Goal: Information Seeking & Learning: Learn about a topic

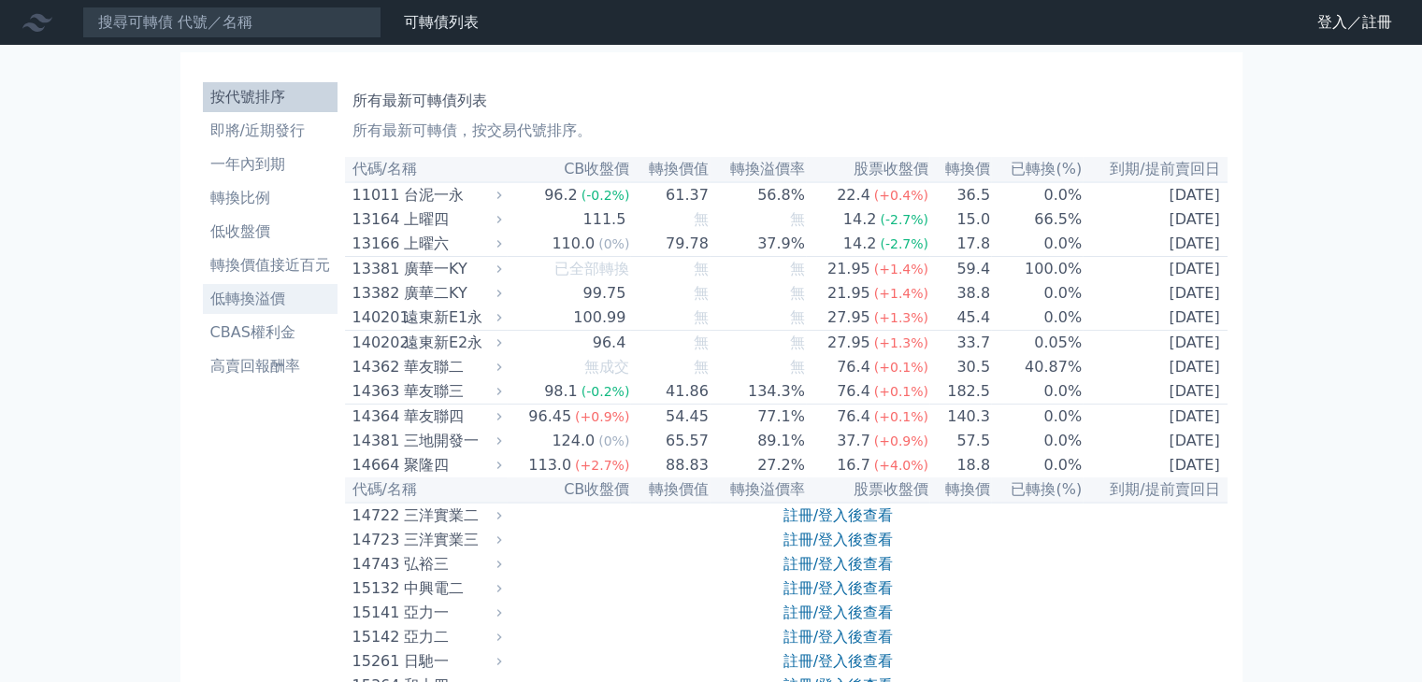
click at [258, 293] on li "低轉換溢價" at bounding box center [270, 299] width 135 height 22
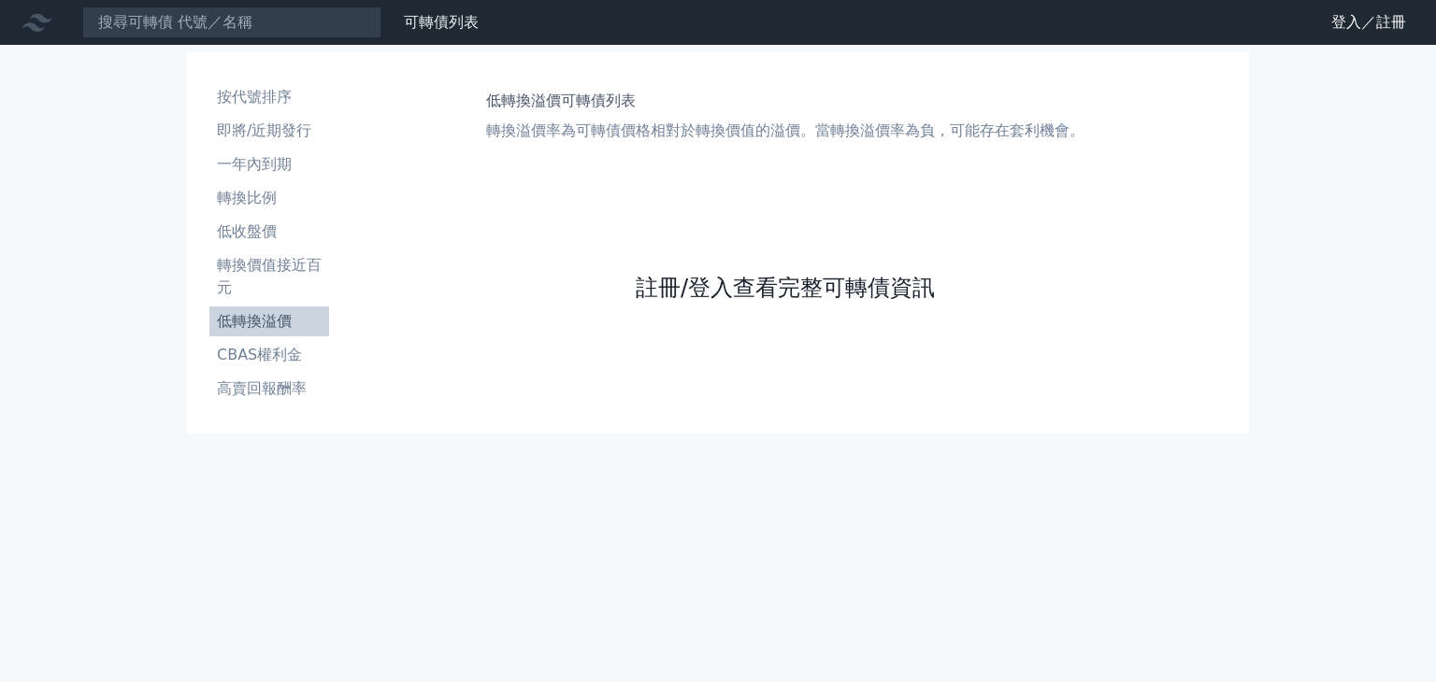
click at [830, 287] on link "註冊/登入查看完整可轉債資訊" at bounding box center [785, 288] width 299 height 30
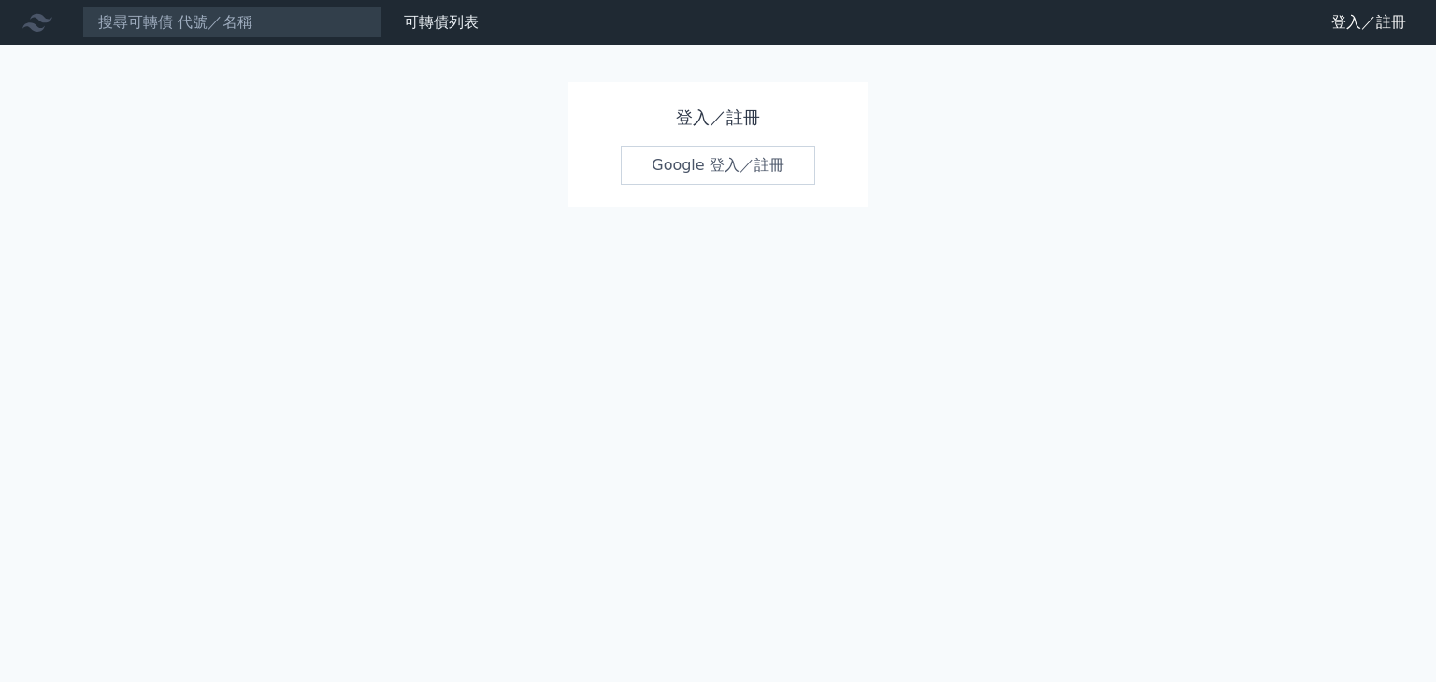
click at [702, 168] on link "Google 登入／註冊" at bounding box center [718, 165] width 194 height 39
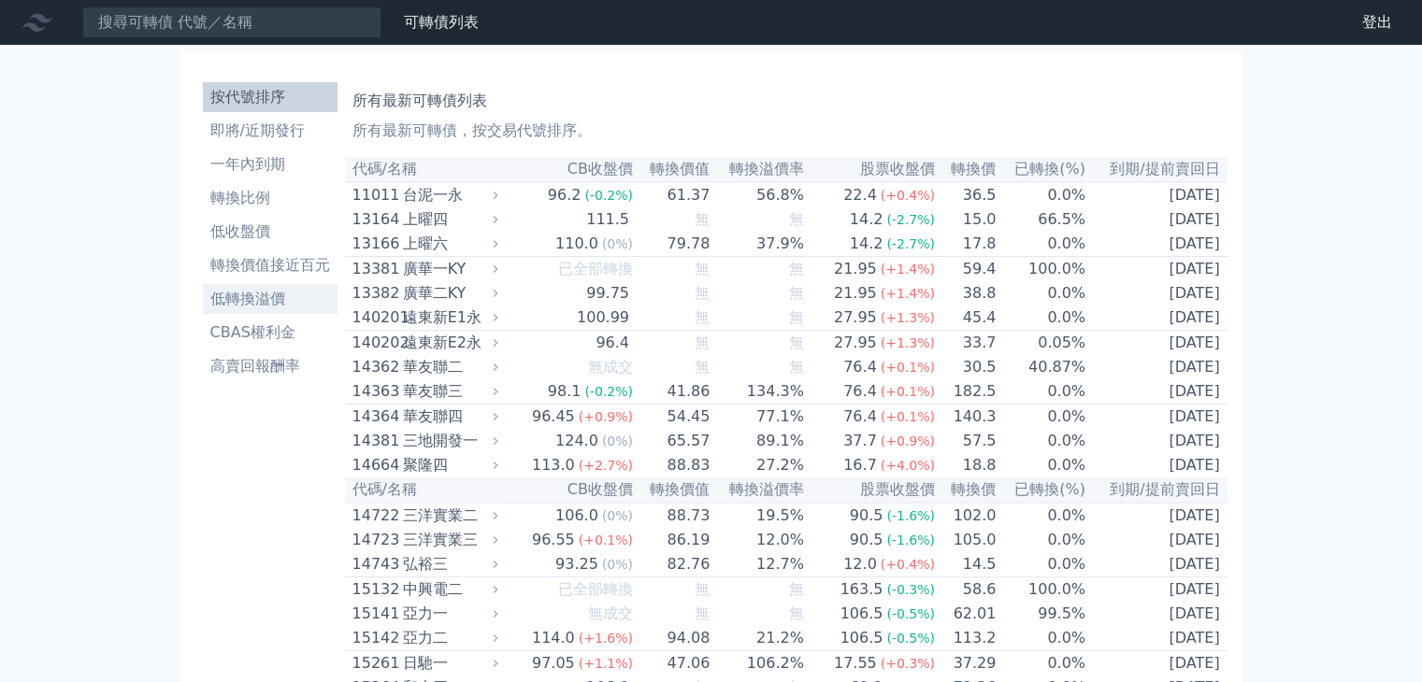
click at [277, 300] on li "低轉換溢價" at bounding box center [270, 299] width 135 height 22
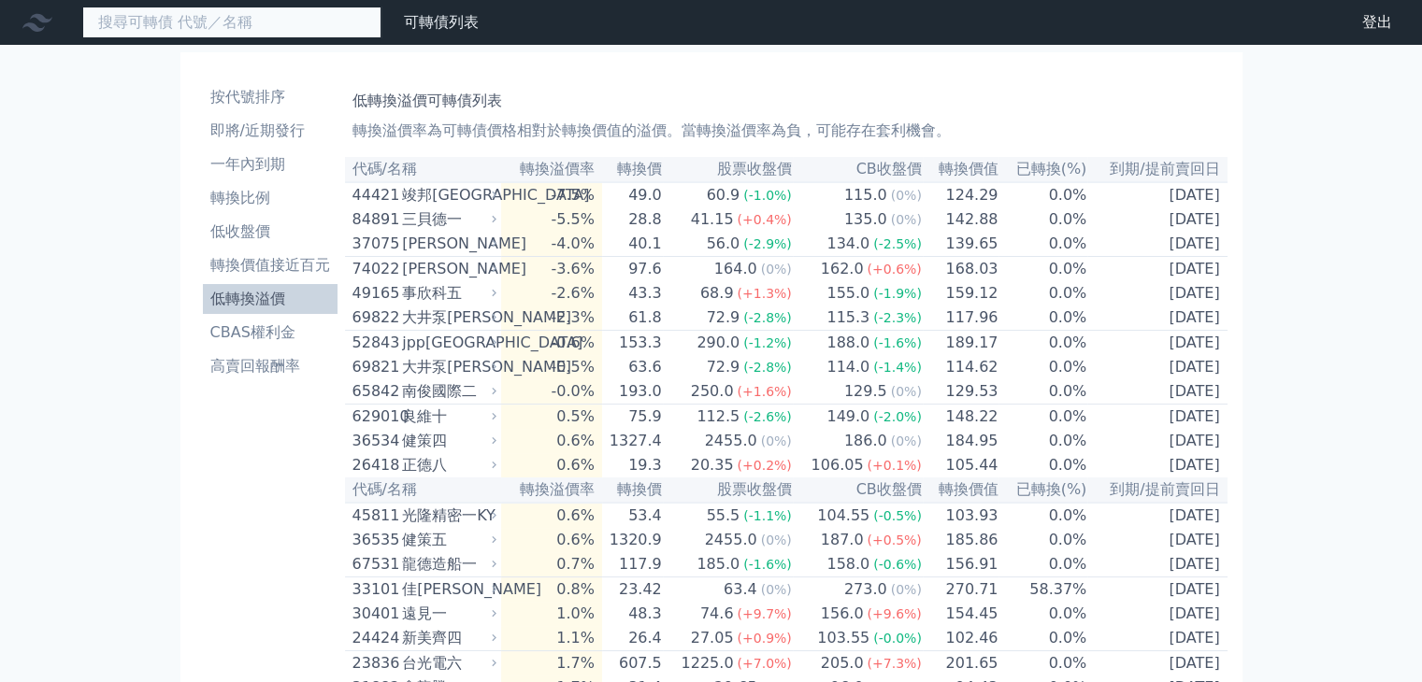
click at [224, 22] on input at bounding box center [231, 23] width 299 height 32
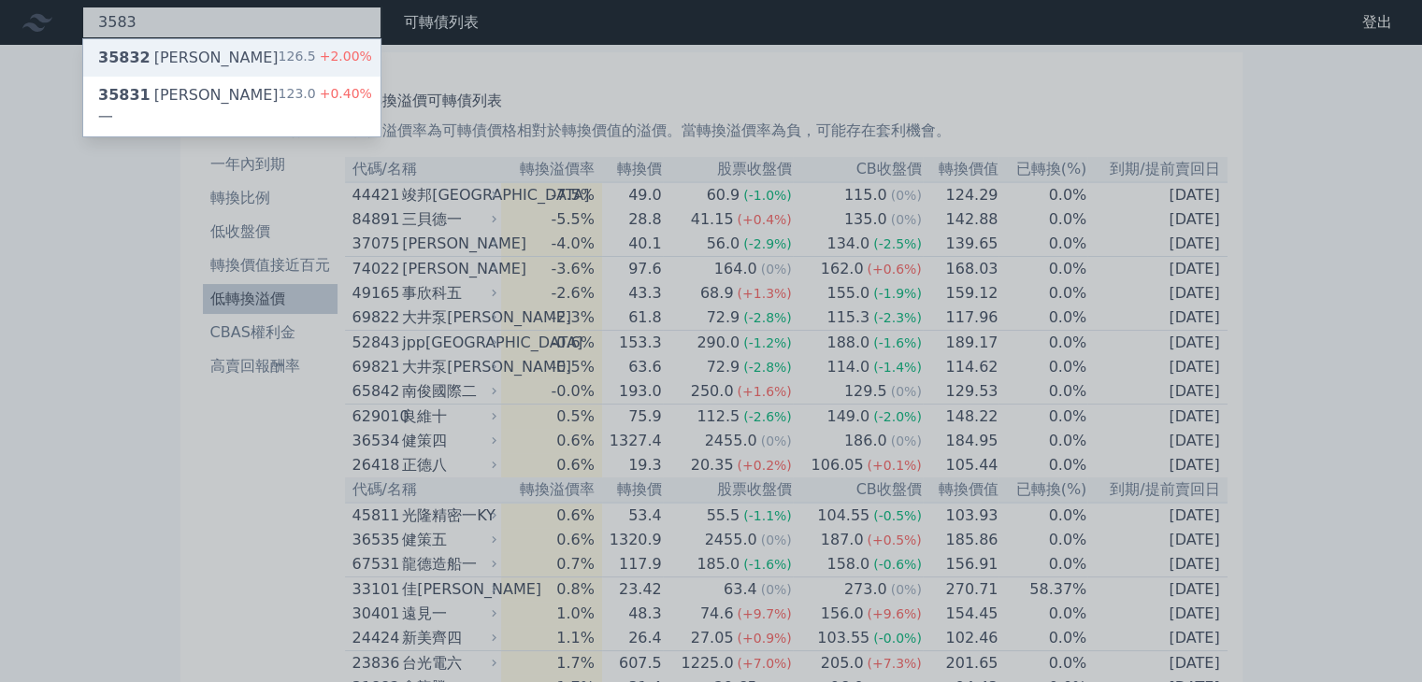
type input "3583"
click at [151, 50] on div "35832 [PERSON_NAME]" at bounding box center [188, 58] width 180 height 22
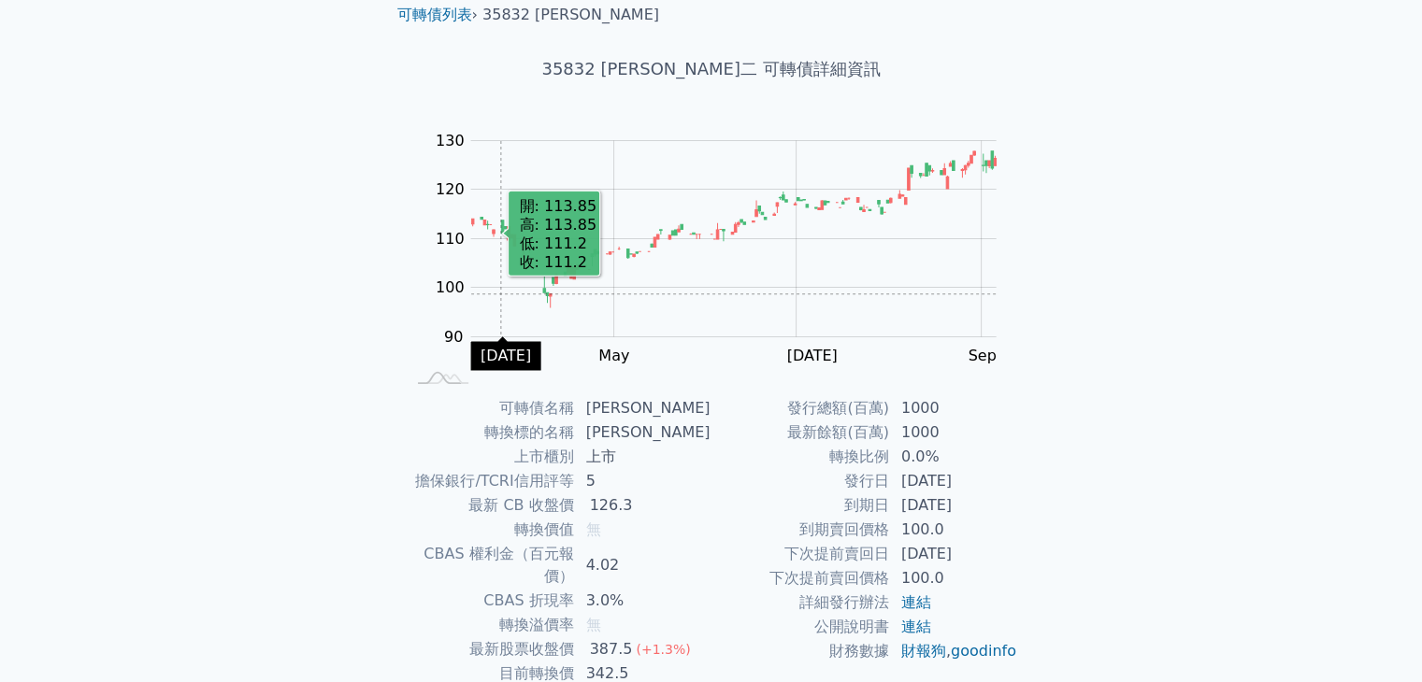
scroll to position [183, 0]
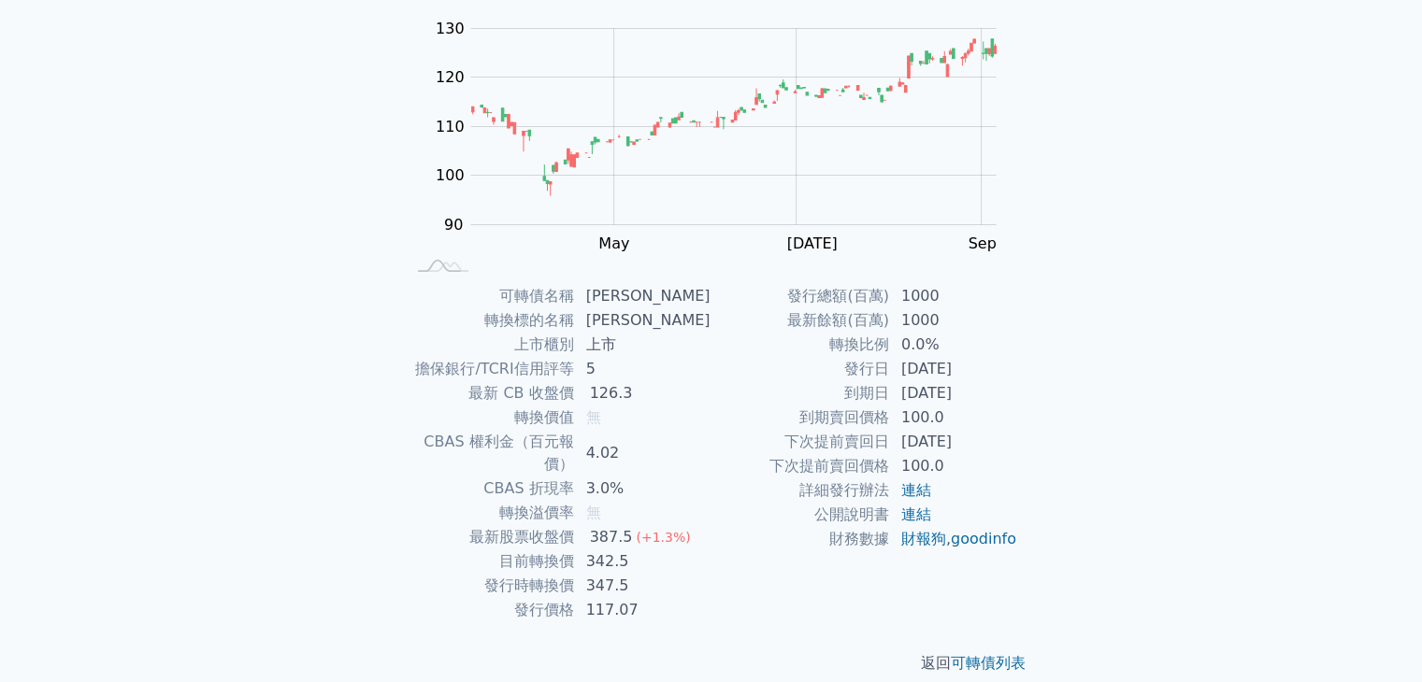
click at [942, 387] on td "[DATE]" at bounding box center [954, 393] width 128 height 24
click at [942, 386] on td "[DATE]" at bounding box center [954, 393] width 128 height 24
click at [941, 386] on td "[DATE]" at bounding box center [954, 393] width 128 height 24
click at [1092, 438] on div "可轉債列表 財務數據 可轉債列表 財務數據 登出 登出 可轉債列表 › 35832 辛耘二 35832 辛耘二 可轉債詳細資訊 Zoom Out 100 85…" at bounding box center [711, 261] width 1422 height 888
click at [567, 501] on td "轉換溢價率" at bounding box center [490, 513] width 170 height 24
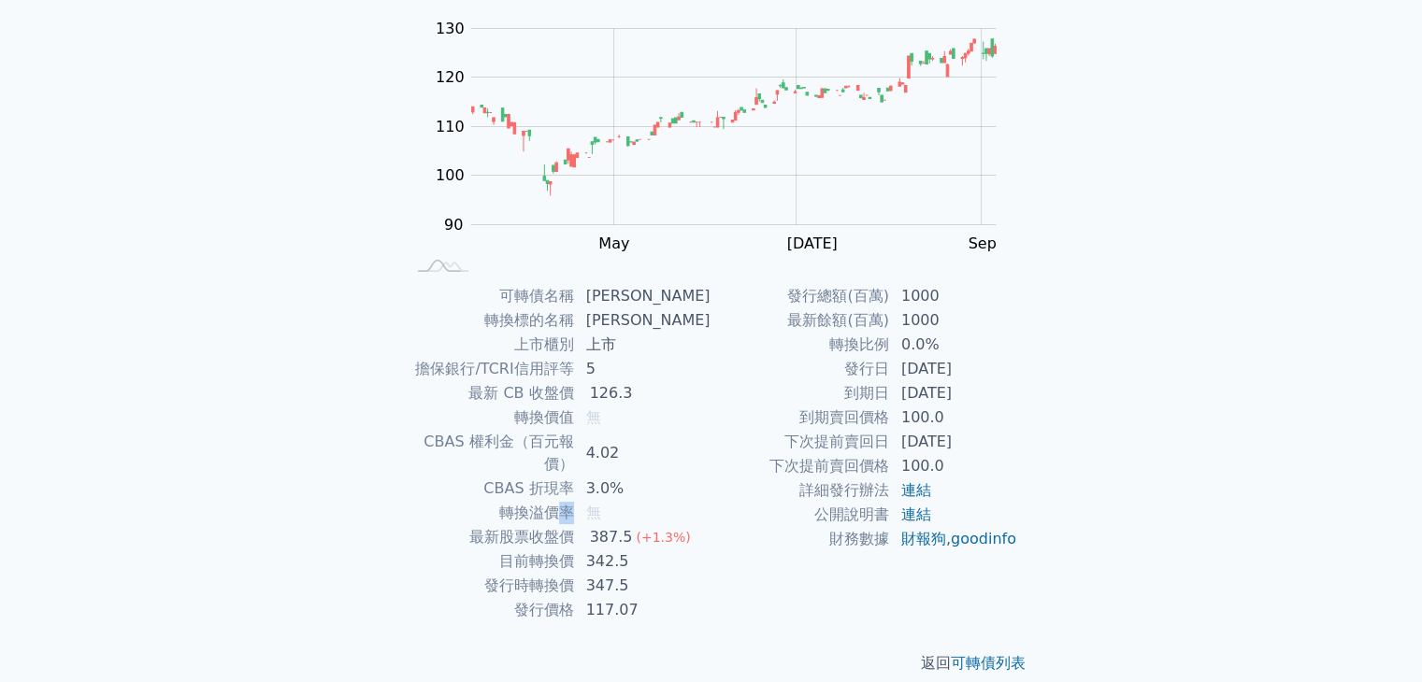
click at [565, 501] on td "轉換溢價率" at bounding box center [490, 513] width 170 height 24
drag, startPoint x: 565, startPoint y: 491, endPoint x: 538, endPoint y: 491, distance: 26.2
click at [565, 501] on td "轉換溢價率" at bounding box center [490, 513] width 170 height 24
click at [532, 501] on td "轉換溢價率" at bounding box center [490, 513] width 170 height 24
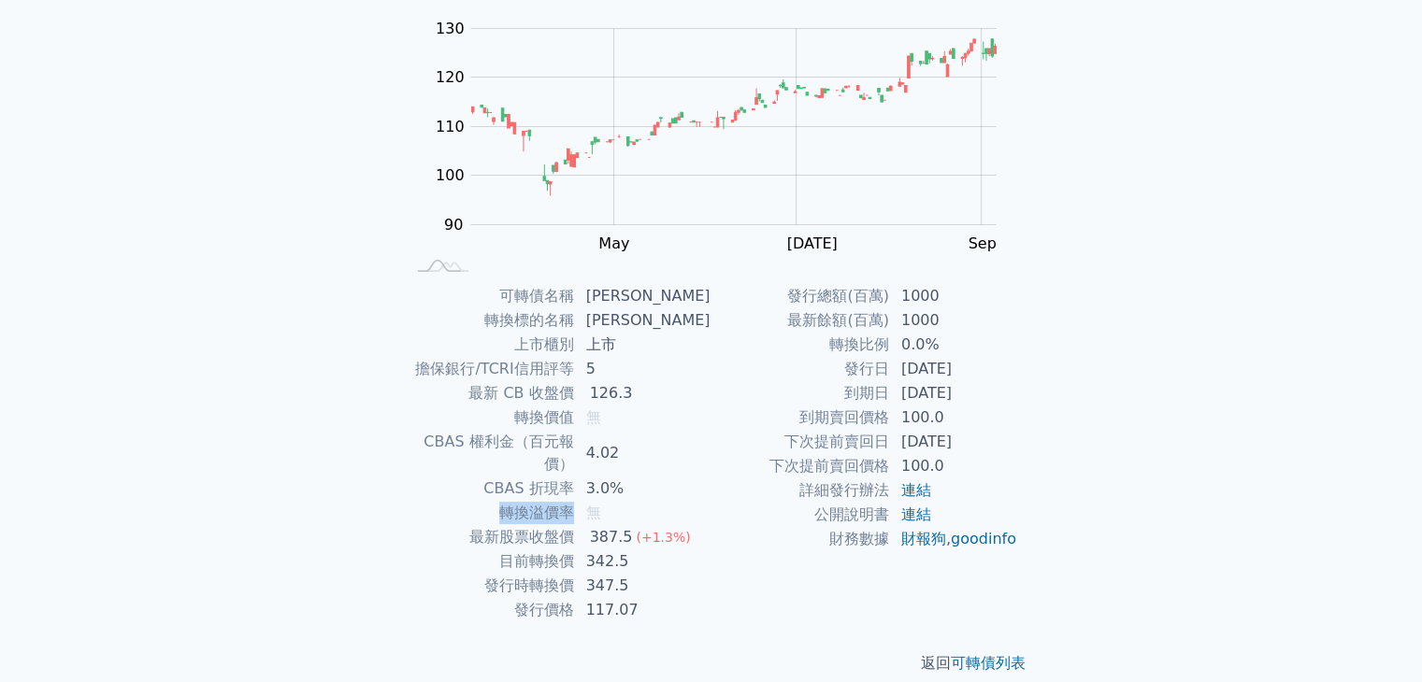
click at [532, 501] on td "轉換溢價率" at bounding box center [490, 513] width 170 height 24
click at [664, 501] on td "無" at bounding box center [643, 513] width 136 height 24
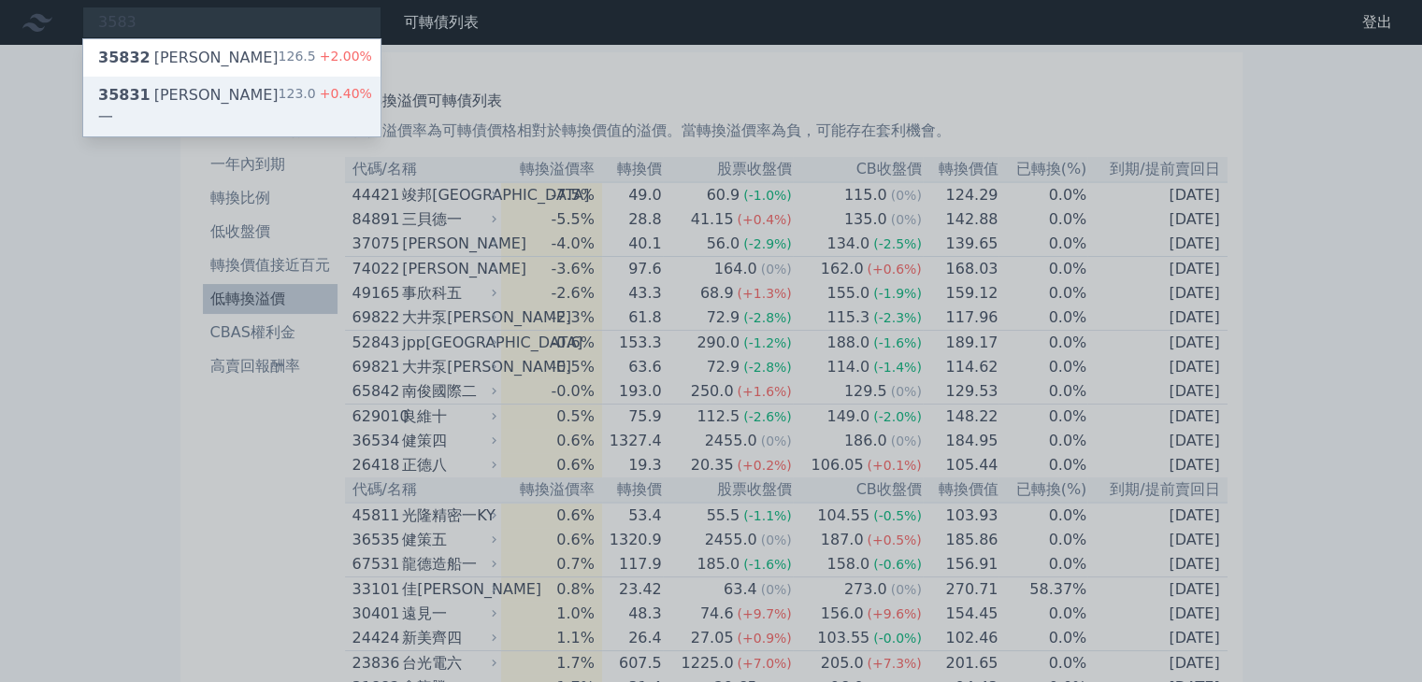
click at [292, 87] on div "123.0 +0.40%" at bounding box center [325, 106] width 93 height 45
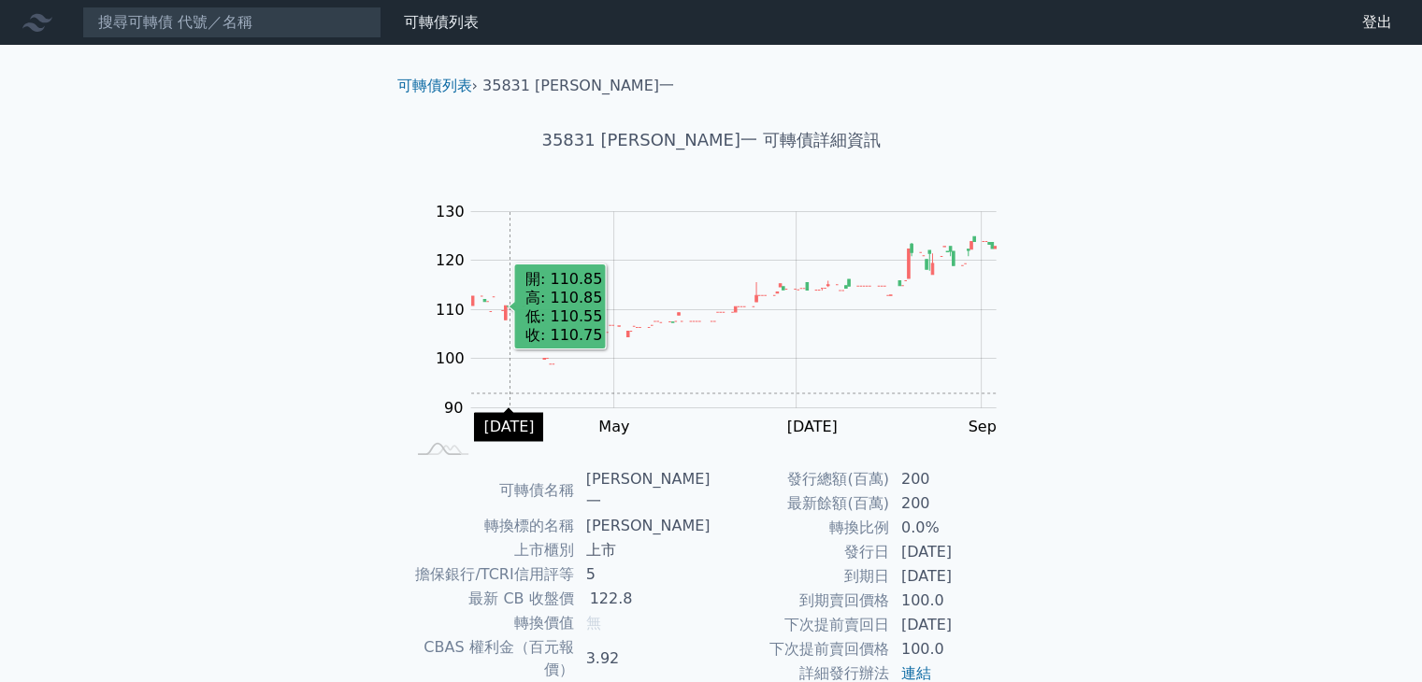
scroll to position [183, 0]
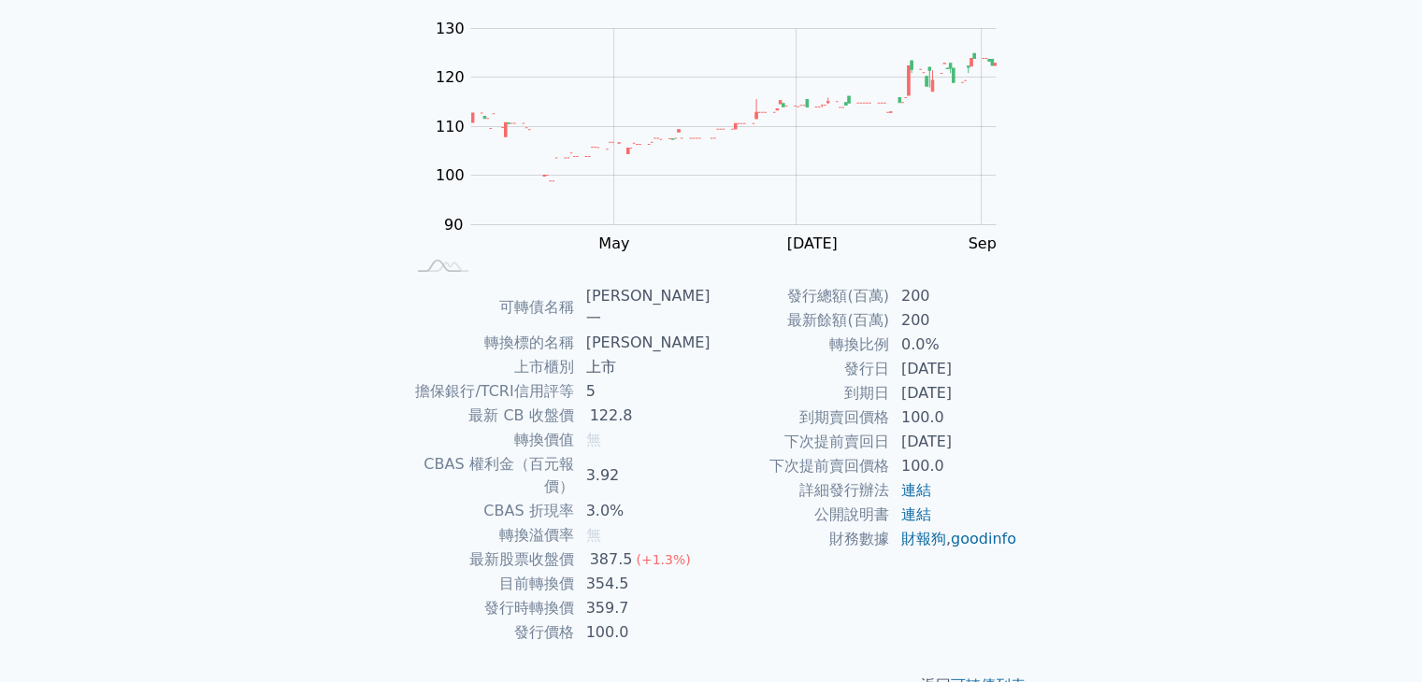
click at [596, 526] on span "無" at bounding box center [593, 535] width 15 height 18
drag, startPoint x: 596, startPoint y: 483, endPoint x: 528, endPoint y: 483, distance: 68.2
click at [596, 526] on span "無" at bounding box center [593, 535] width 15 height 18
click at [519, 523] on td "轉換溢價率" at bounding box center [490, 535] width 170 height 24
click at [518, 523] on td "轉換溢價率" at bounding box center [490, 535] width 170 height 24
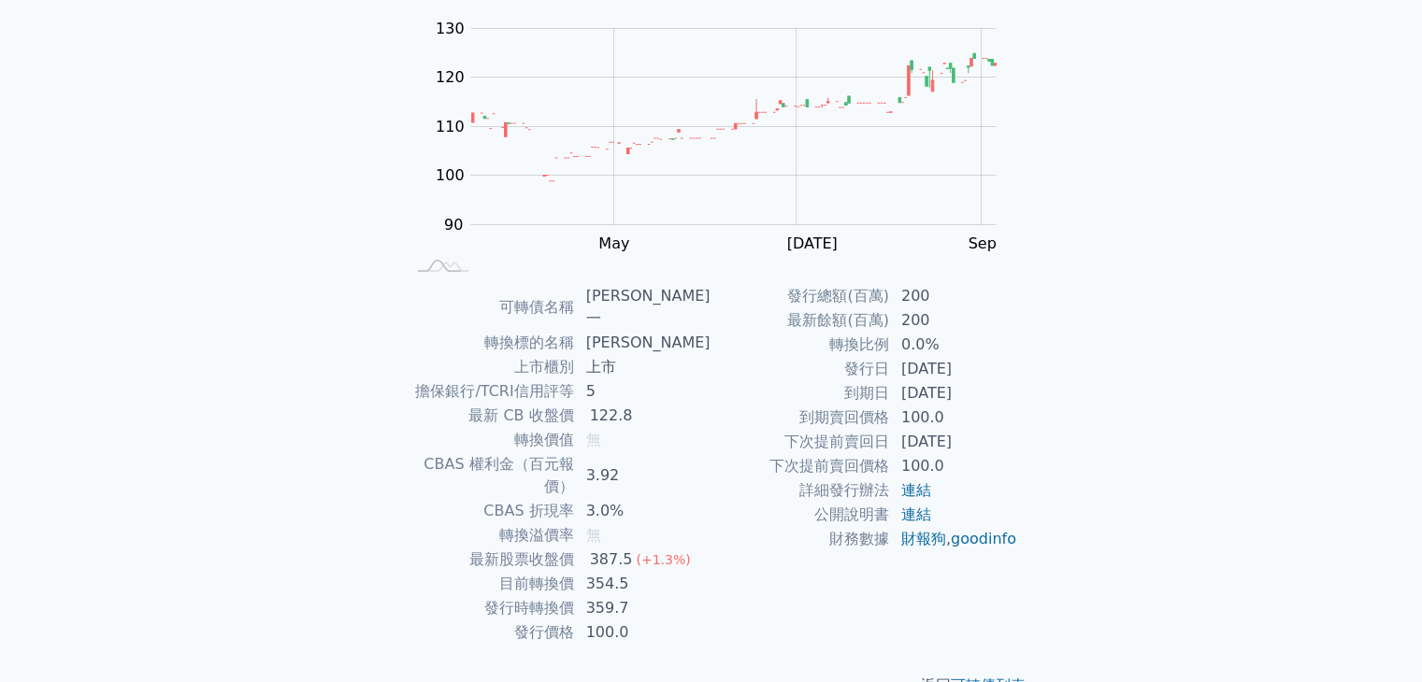
click at [701, 523] on td "無" at bounding box center [643, 535] width 136 height 24
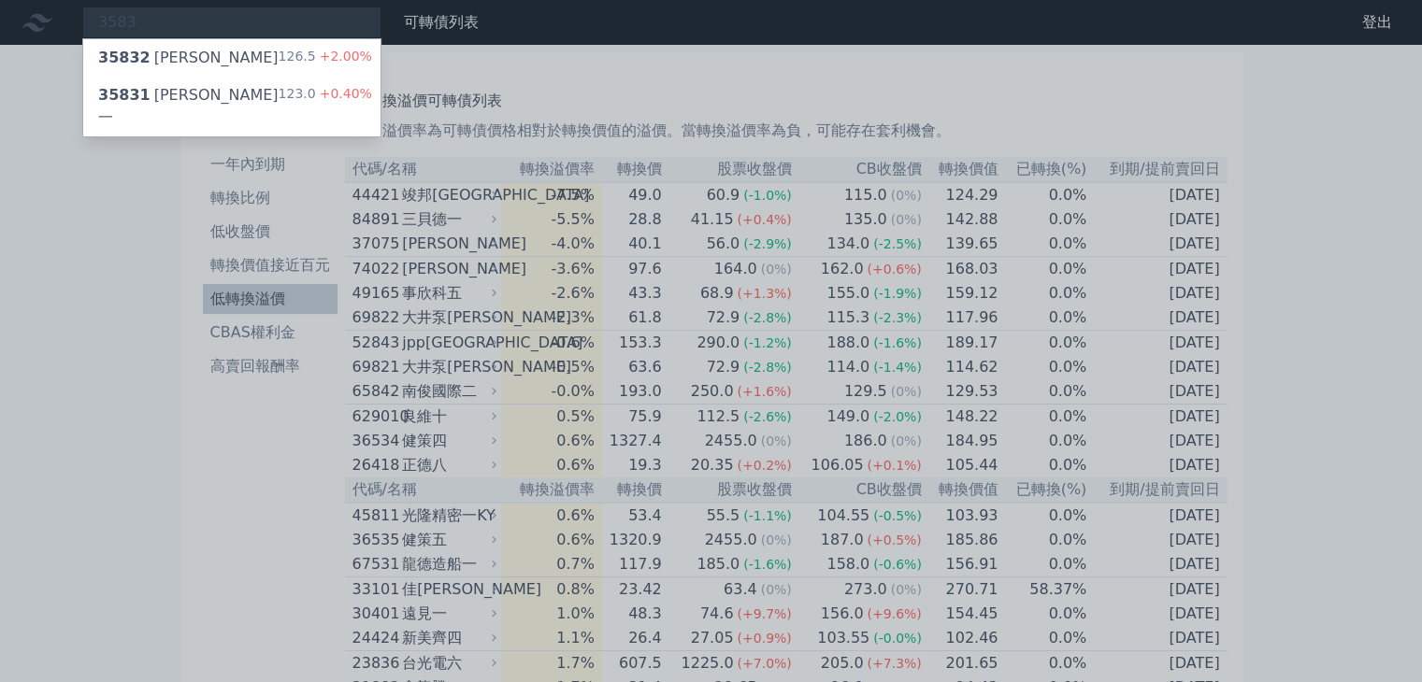
click at [367, 359] on div at bounding box center [711, 341] width 1422 height 682
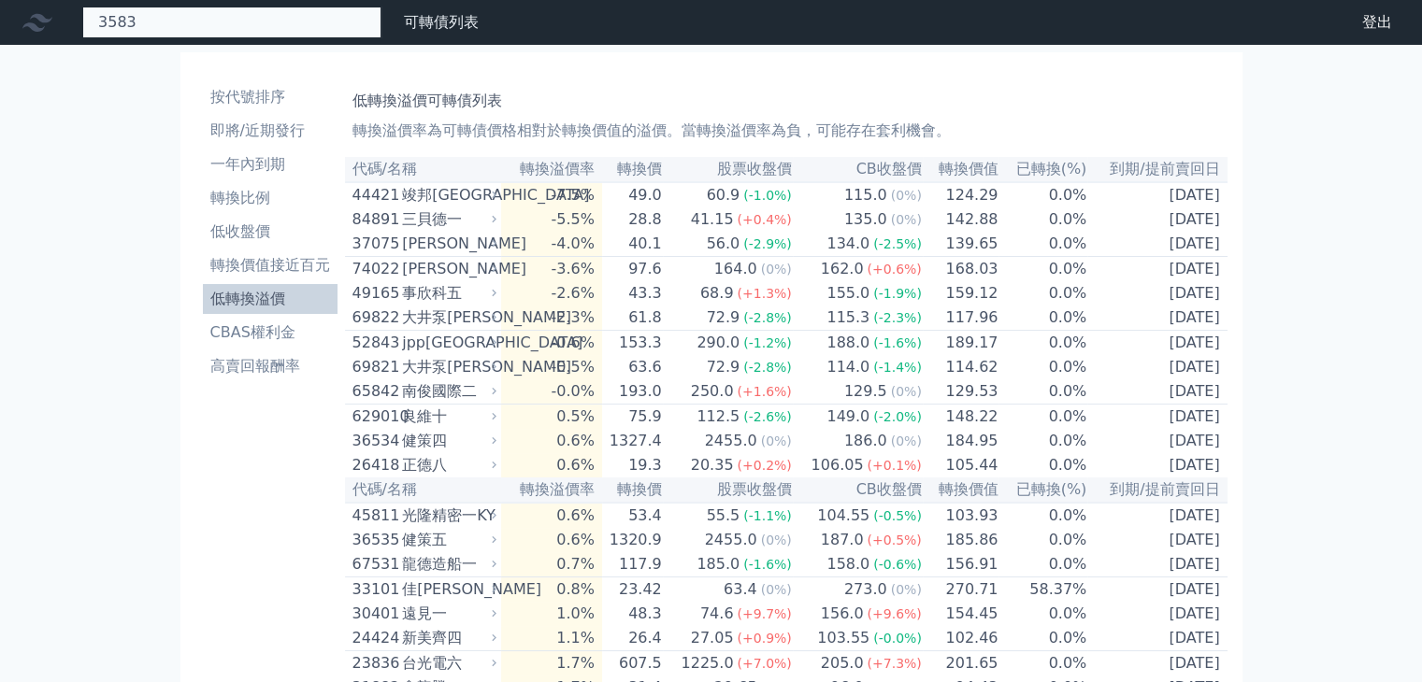
click at [323, 21] on div "3583 35832 辛耘二 126.5 +2.00% 35831 辛耘一 123.0 +0.40%" at bounding box center [231, 23] width 299 height 32
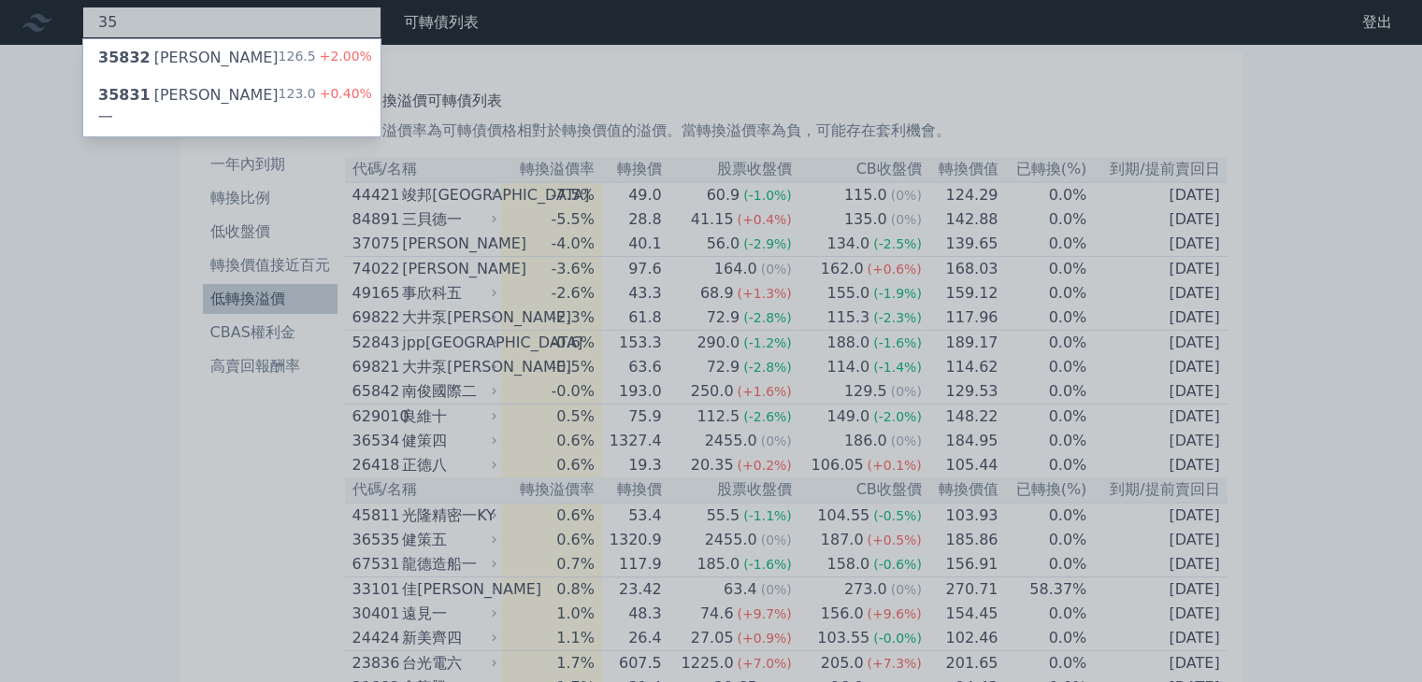
type input "3"
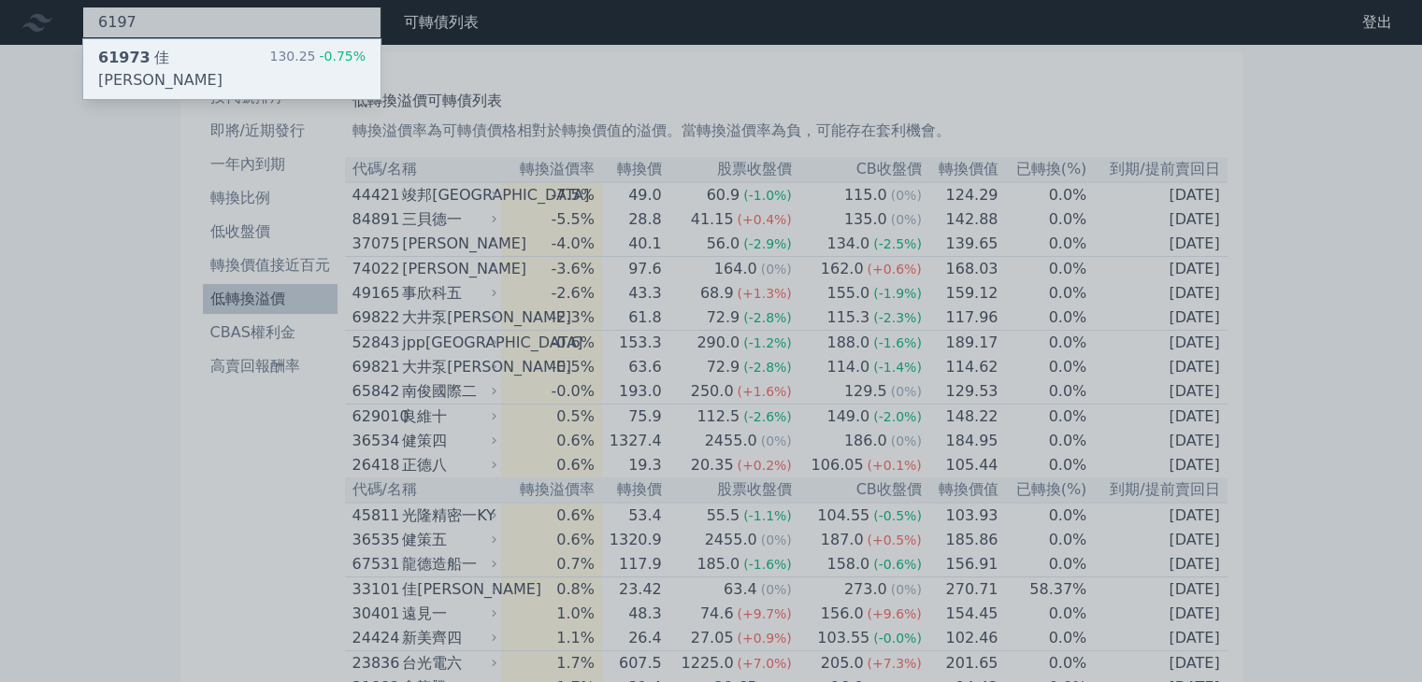
type input "6197"
click at [234, 50] on div "61973 [PERSON_NAME][PERSON_NAME]三 130.25 -0.75%" at bounding box center [231, 69] width 297 height 60
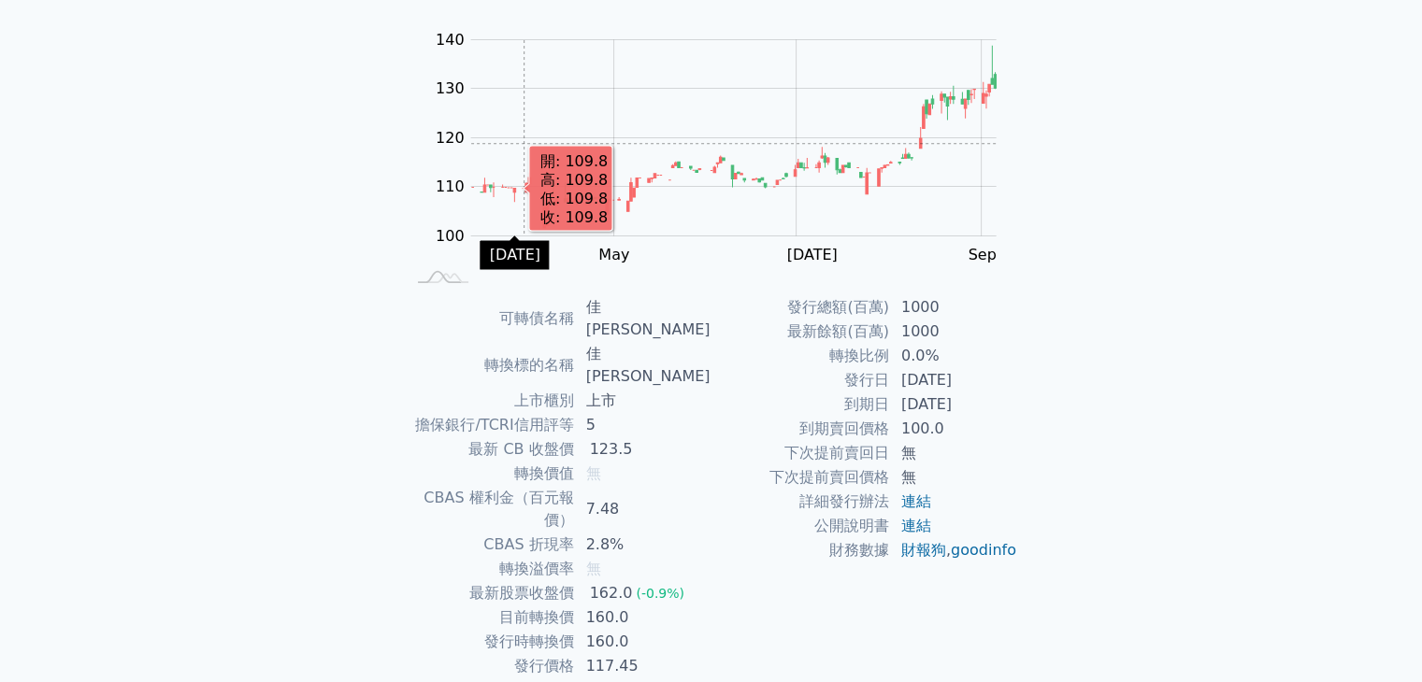
scroll to position [183, 0]
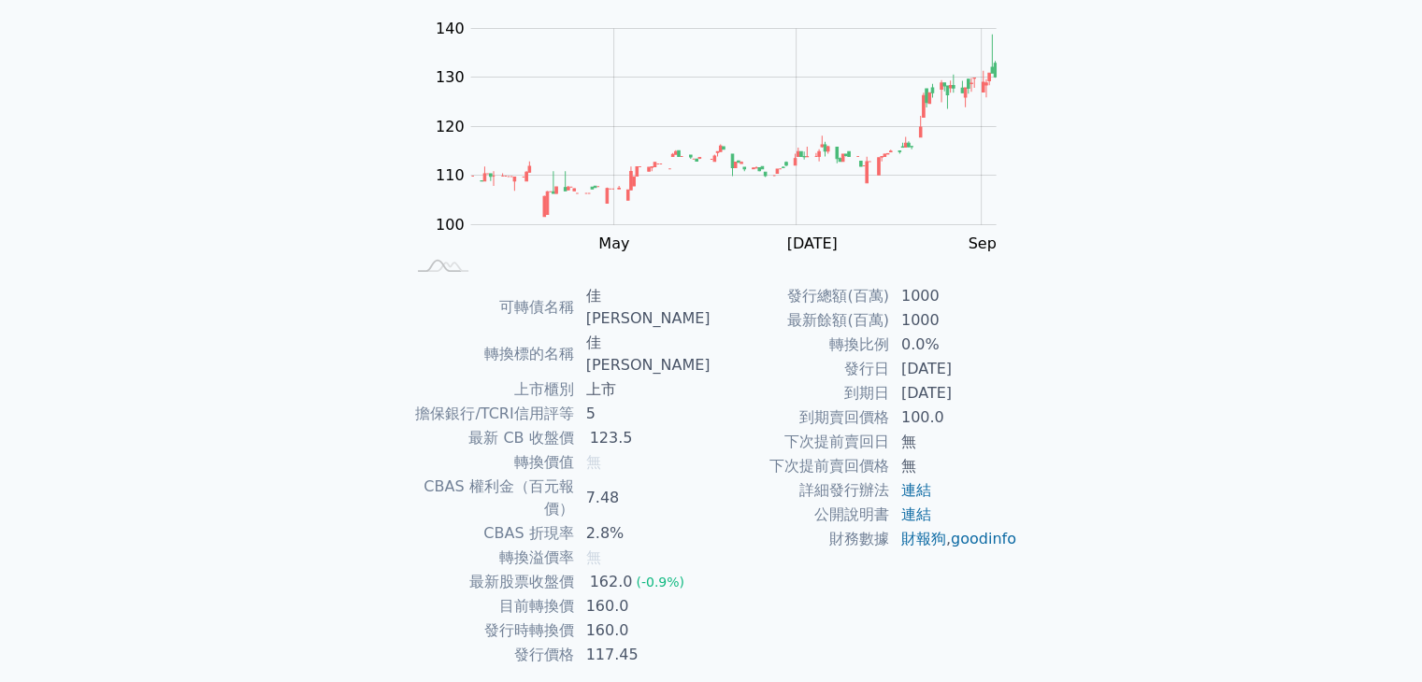
click at [597, 549] on span "無" at bounding box center [593, 558] width 15 height 18
click at [684, 619] on td "160.0" at bounding box center [643, 631] width 136 height 24
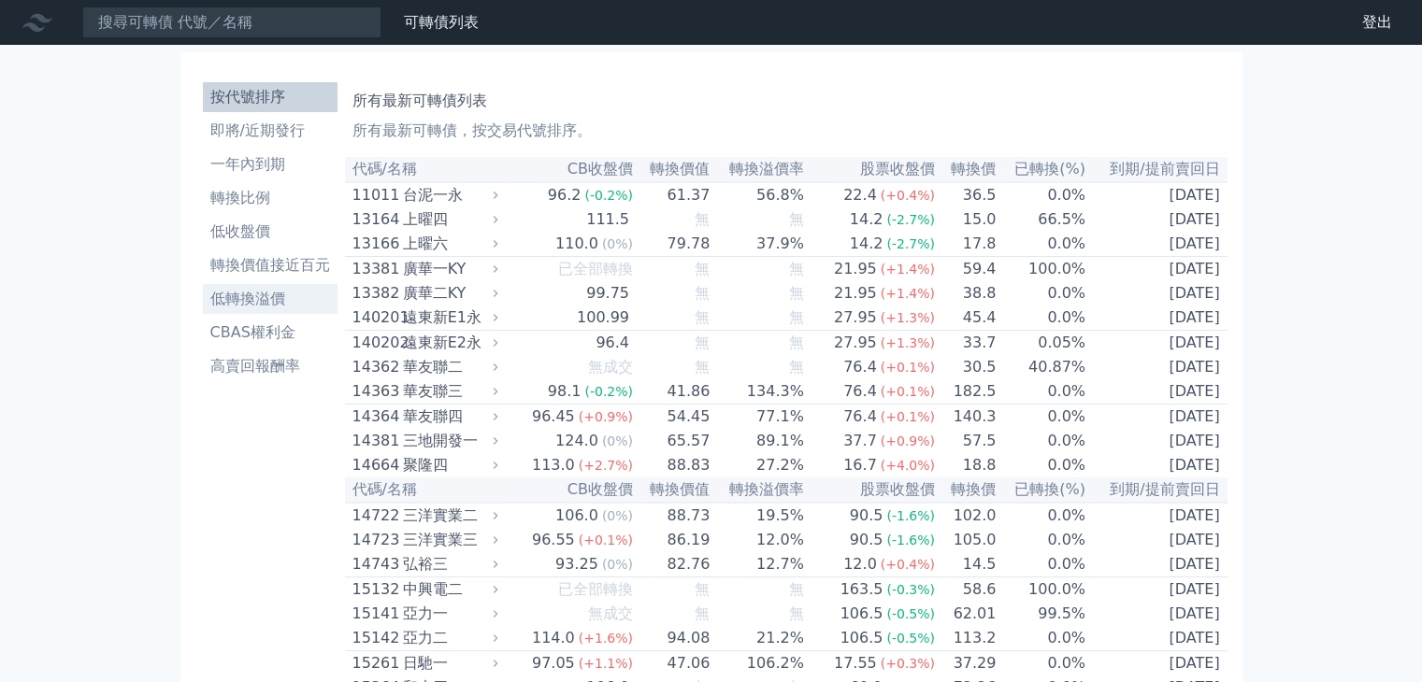
click at [272, 298] on li "低轉換溢價" at bounding box center [270, 299] width 135 height 22
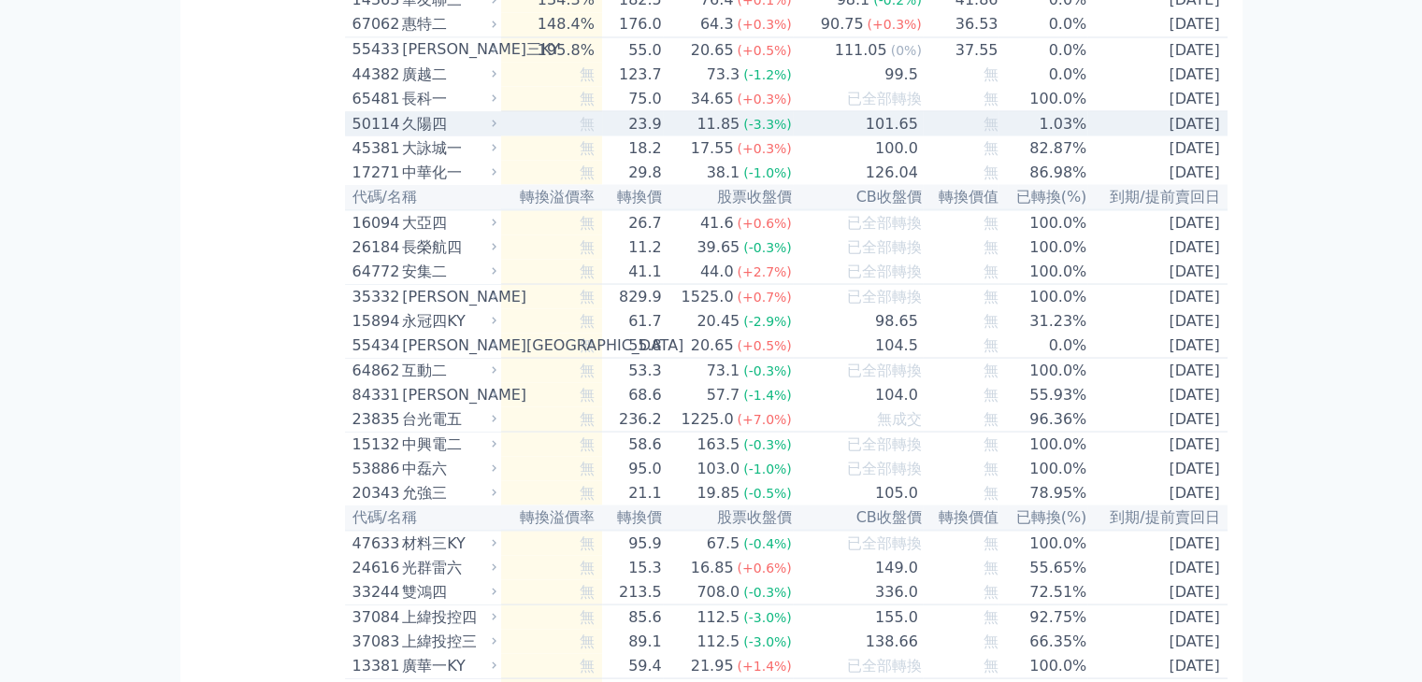
scroll to position [3645, 0]
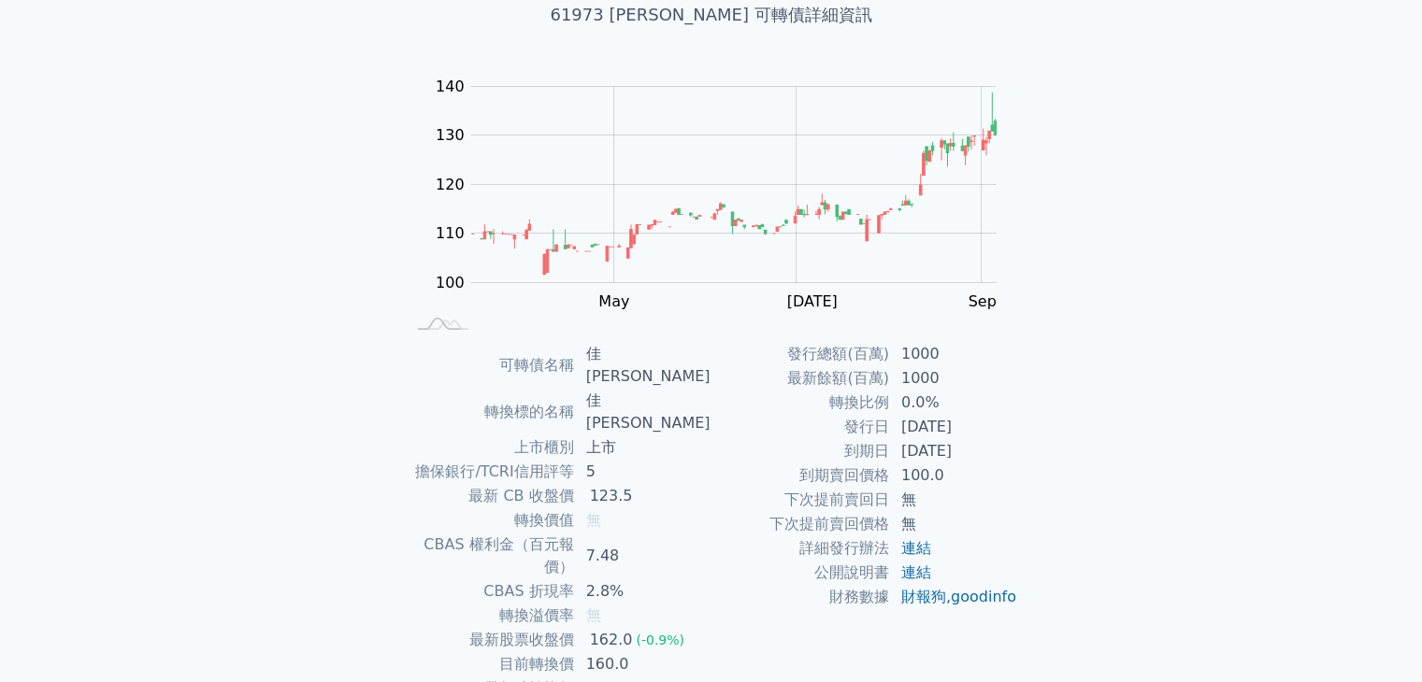
scroll to position [183, 0]
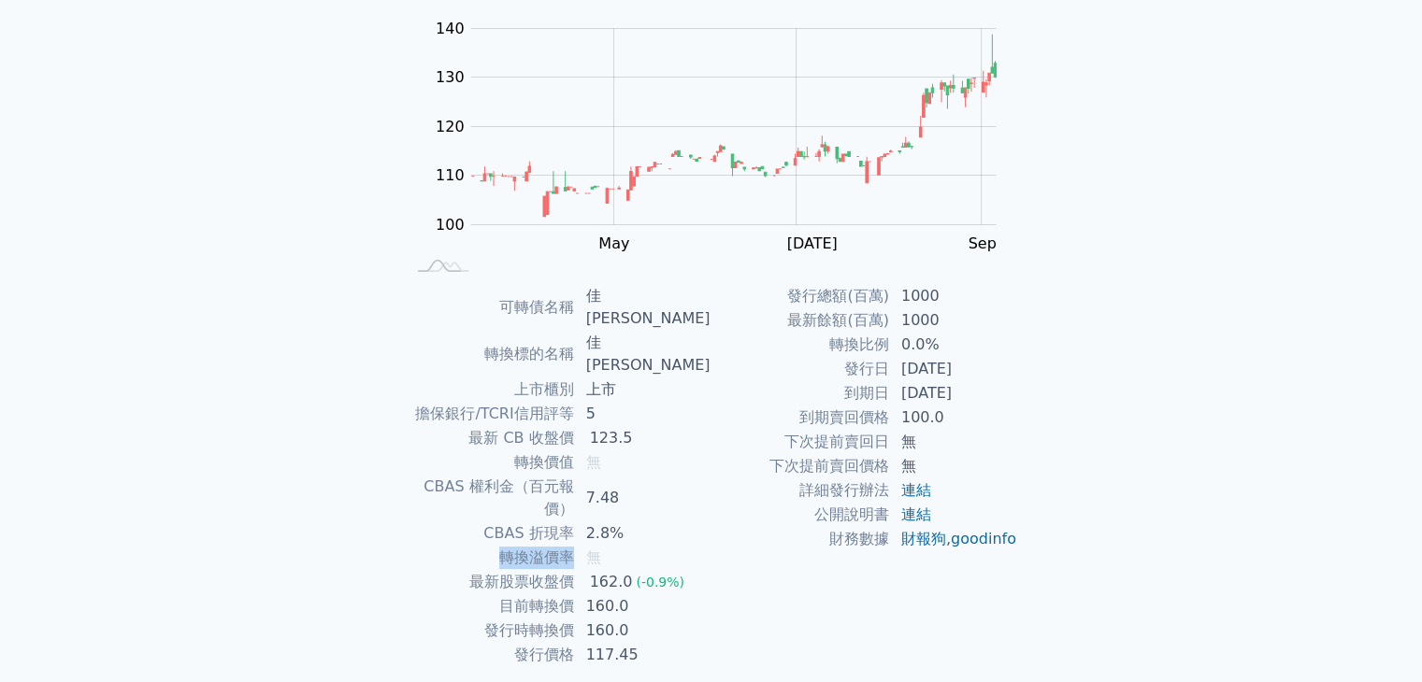
drag, startPoint x: 509, startPoint y: 483, endPoint x: 589, endPoint y: 484, distance: 79.5
click at [589, 546] on tr "轉換溢價率 無" at bounding box center [558, 558] width 307 height 24
click at [600, 453] on span "無" at bounding box center [593, 462] width 15 height 18
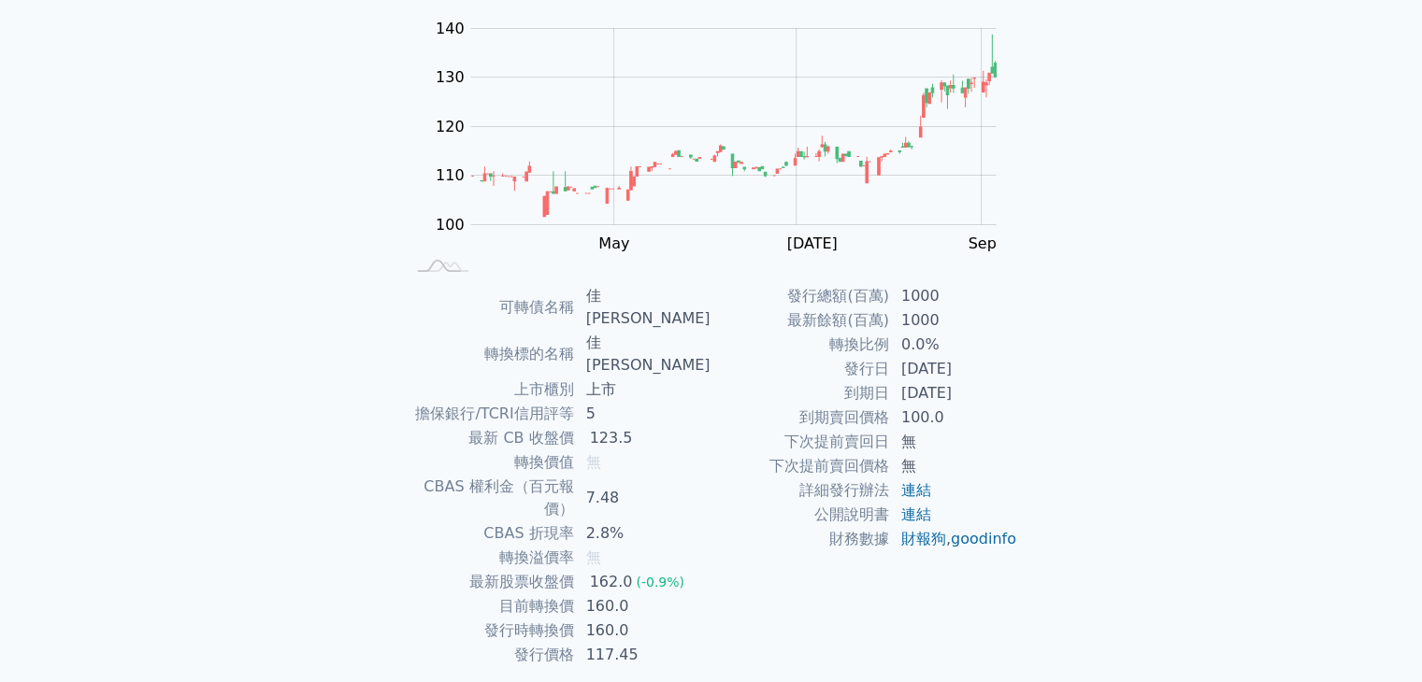
click at [697, 546] on td "無" at bounding box center [643, 558] width 136 height 24
click at [609, 571] on div "162.0" at bounding box center [611, 582] width 50 height 22
click at [669, 643] on td "117.45" at bounding box center [643, 655] width 136 height 24
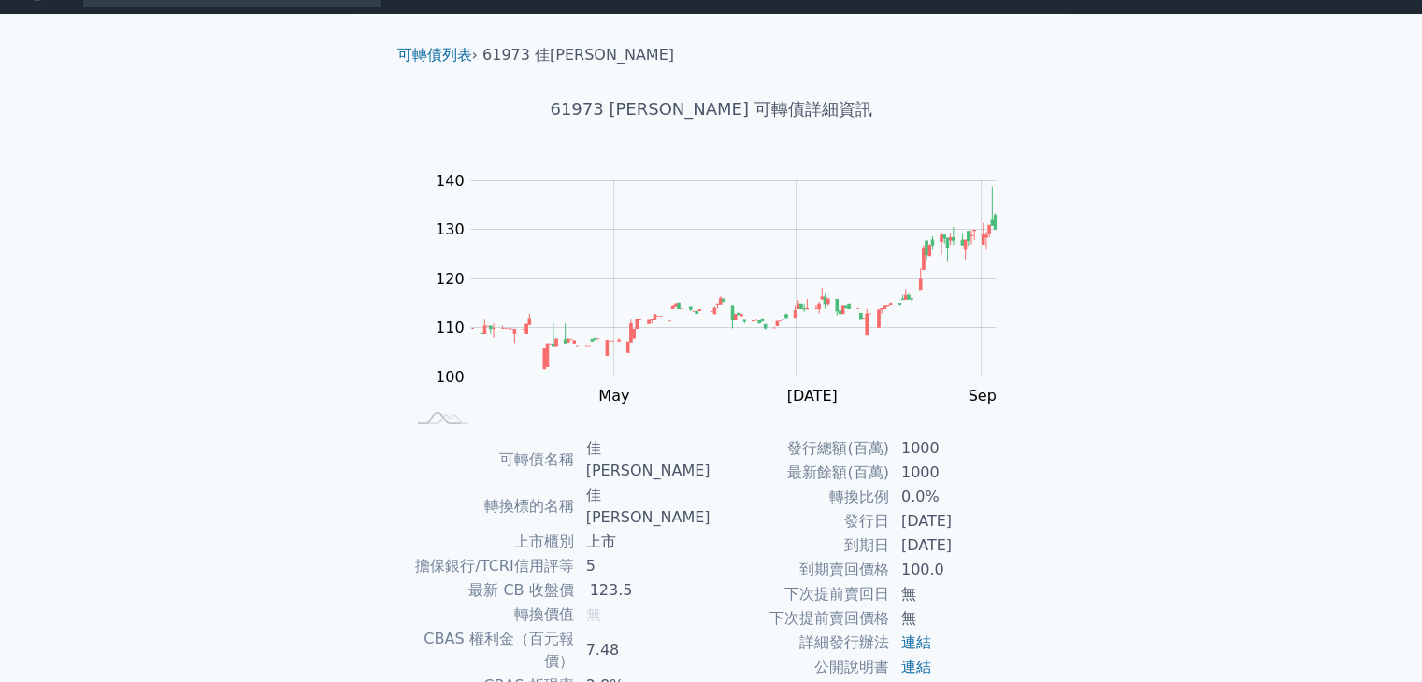
scroll to position [0, 0]
